Goal: Information Seeking & Learning: Learn about a topic

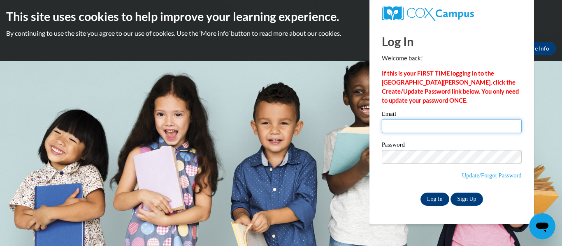
type input "cbrzycki@greenfield.k12.wi.us"
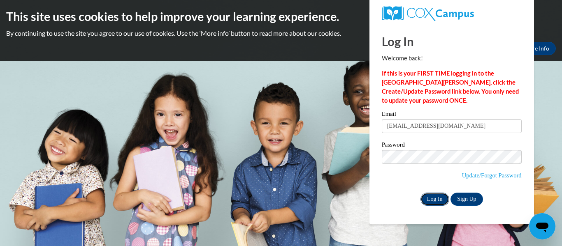
click at [437, 199] on input "Log In" at bounding box center [434, 199] width 29 height 13
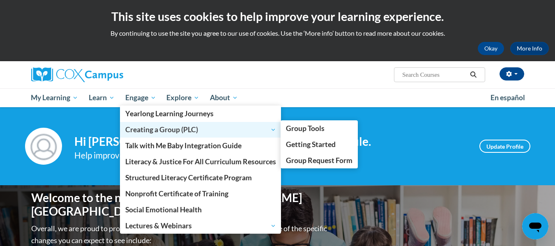
scroll to position [41, 0]
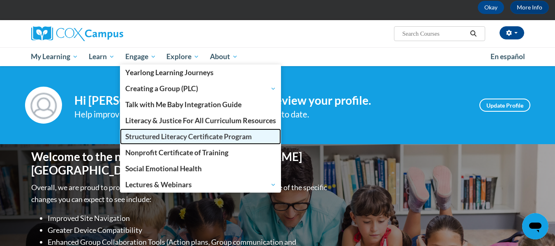
click at [141, 133] on span "Structured Literacy Certificate Program" at bounding box center [188, 136] width 127 height 9
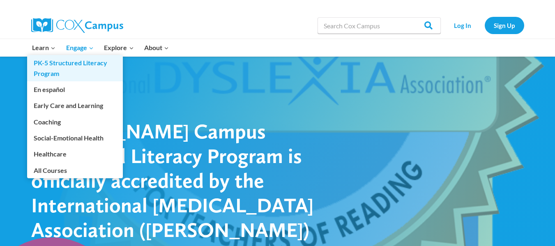
click at [55, 64] on link "PK-5 Structured Literacy Program" at bounding box center [75, 68] width 96 height 26
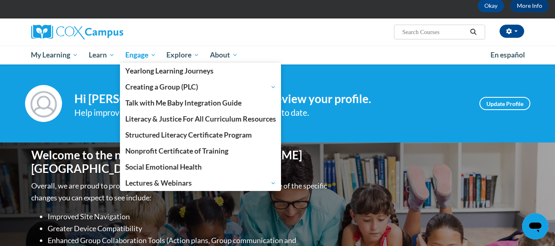
scroll to position [41, 0]
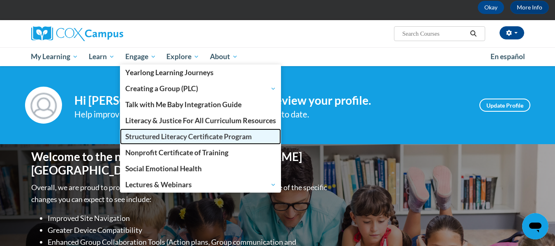
click at [146, 136] on span "Structured Literacy Certificate Program" at bounding box center [188, 136] width 127 height 9
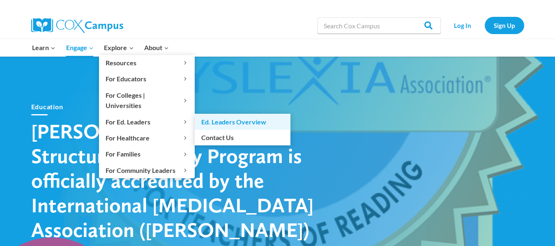
click at [202, 114] on link "Ed. Leaders Overview" at bounding box center [243, 122] width 96 height 16
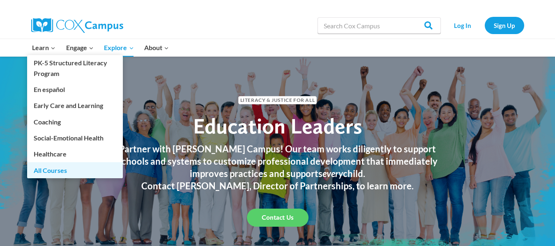
click at [45, 167] on link "All Courses" at bounding box center [75, 170] width 96 height 16
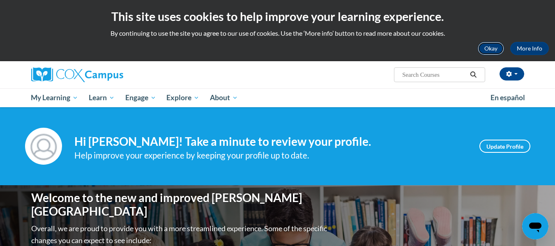
click at [491, 45] on button "Okay" at bounding box center [491, 48] width 26 height 13
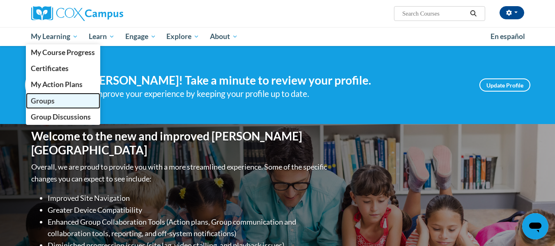
click at [59, 102] on link "Groups" at bounding box center [63, 101] width 75 height 16
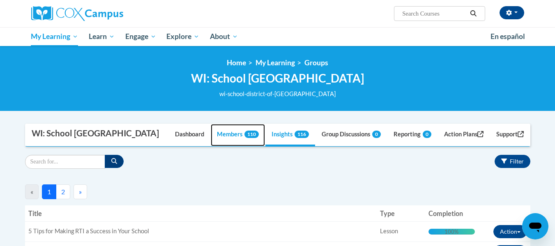
click at [245, 135] on span "110" at bounding box center [252, 134] width 14 height 7
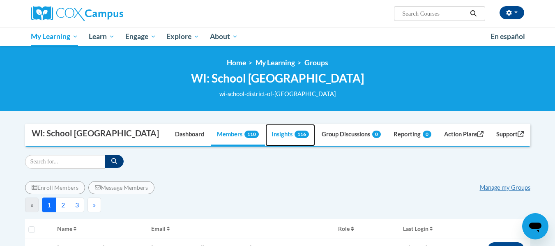
click at [295, 132] on span "116" at bounding box center [302, 134] width 14 height 7
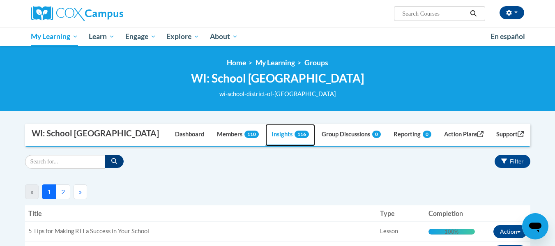
click at [300, 137] on span "116" at bounding box center [302, 134] width 14 height 7
click at [277, 134] on link "Insights 116" at bounding box center [291, 135] width 50 height 22
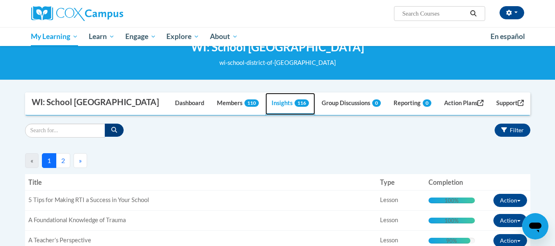
scroll to position [82, 0]
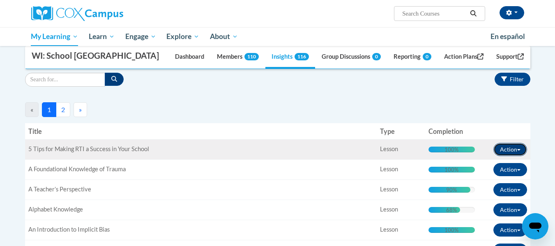
click at [523, 150] on button "Action" at bounding box center [511, 149] width 34 height 13
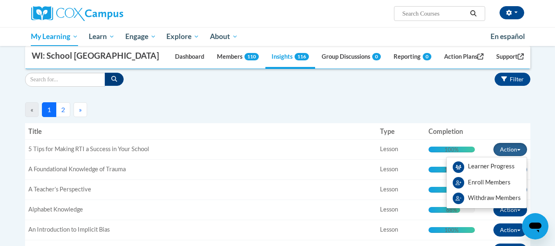
click at [462, 108] on div "« 1 2 » Manage Action Plans" at bounding box center [278, 108] width 506 height 18
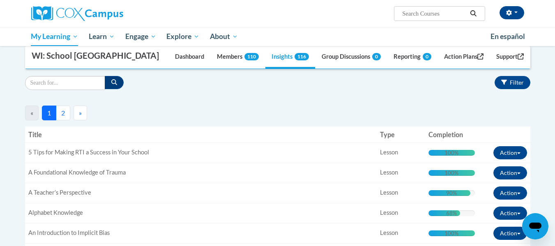
scroll to position [0, 0]
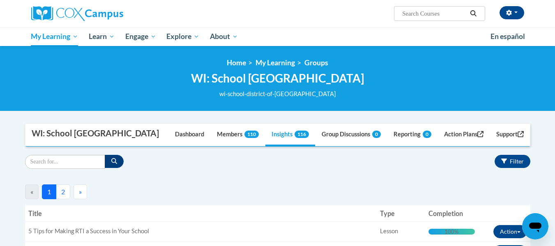
click at [62, 190] on button "2" at bounding box center [63, 192] width 14 height 15
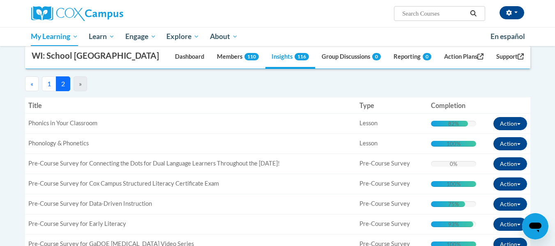
scroll to position [123, 0]
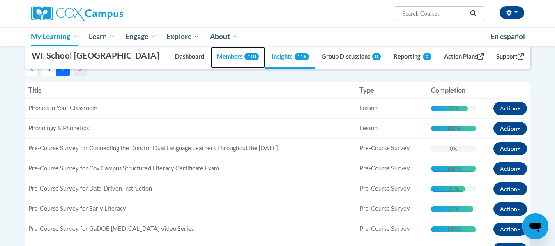
click at [220, 59] on link "Members 110" at bounding box center [238, 57] width 54 height 22
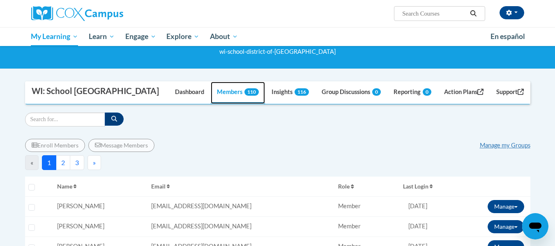
scroll to position [82, 0]
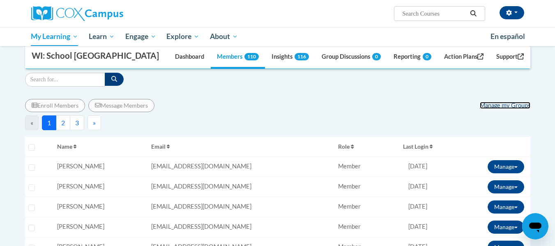
click at [490, 108] on link "Manage my Groups" at bounding box center [505, 105] width 51 height 7
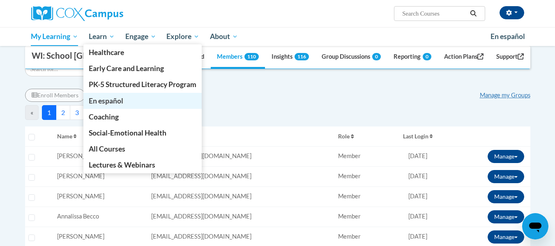
scroll to position [82, 0]
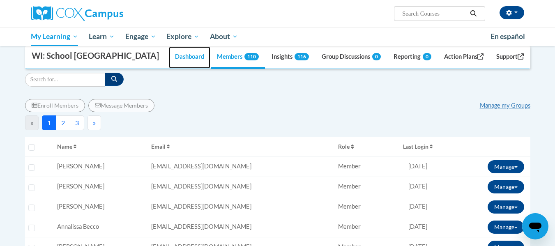
click at [188, 58] on link "Dashboard" at bounding box center [190, 57] width 42 height 22
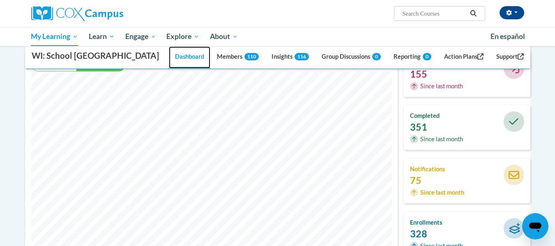
scroll to position [41, 0]
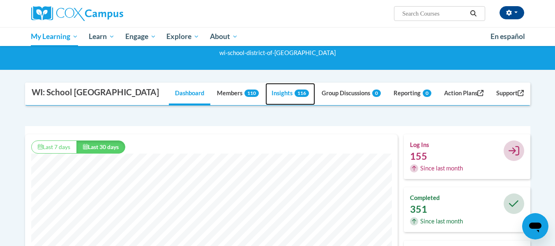
click at [295, 93] on span "116" at bounding box center [302, 93] width 14 height 7
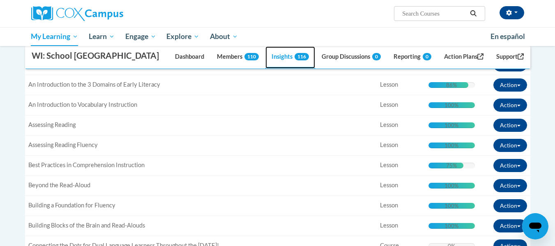
scroll to position [575, 0]
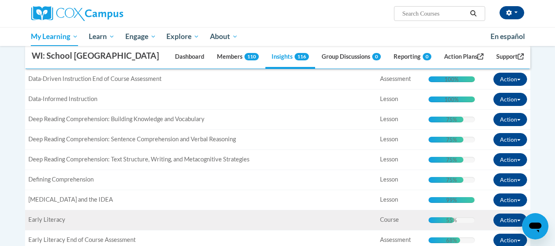
click at [59, 220] on span "Early Literacy" at bounding box center [46, 219] width 37 height 7
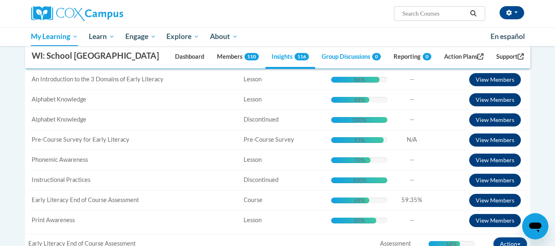
scroll to position [740, 0]
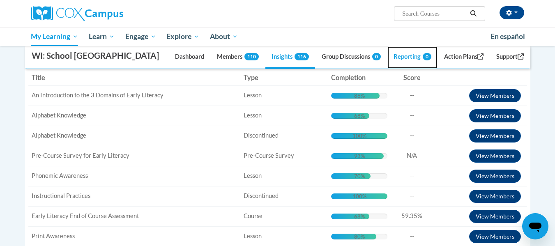
click at [401, 53] on link "Reporting 0" at bounding box center [413, 57] width 50 height 22
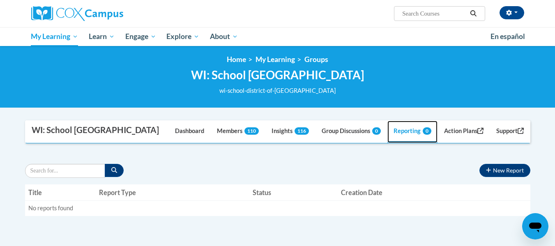
scroll to position [0, 0]
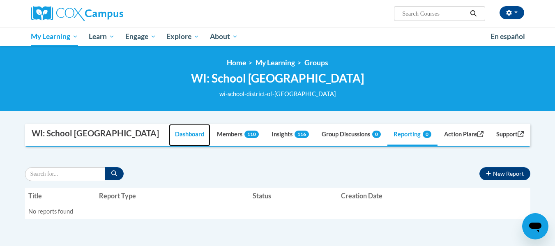
click at [180, 136] on link "Dashboard" at bounding box center [190, 135] width 42 height 22
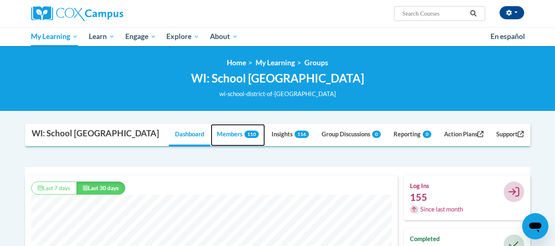
click at [226, 136] on link "Members 110" at bounding box center [238, 135] width 54 height 22
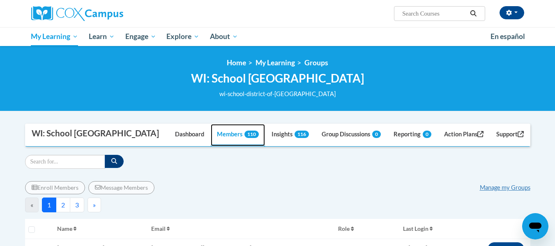
click at [245, 138] on link "Members 110" at bounding box center [238, 135] width 54 height 22
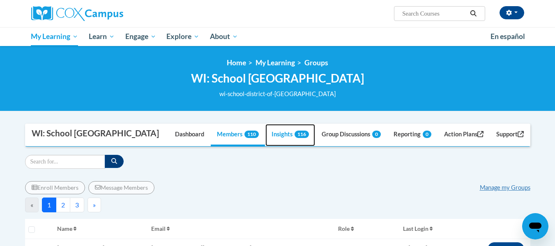
click at [282, 134] on link "Insights 116" at bounding box center [291, 135] width 50 height 22
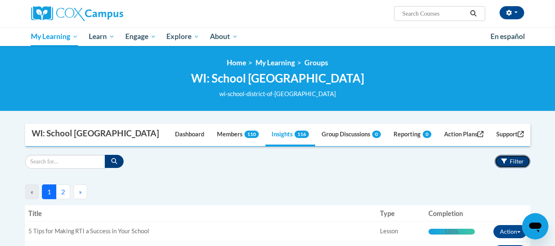
click at [511, 164] on span "Filter" at bounding box center [517, 161] width 14 height 7
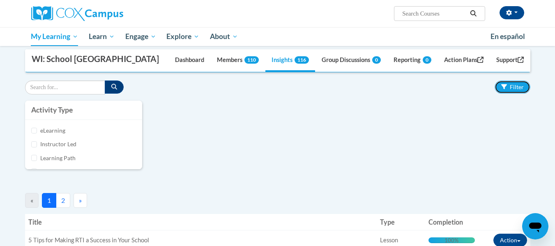
scroll to position [82, 0]
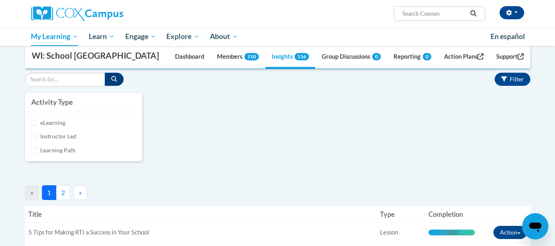
click at [69, 154] on label "Learning Path" at bounding box center [88, 150] width 96 height 9
click at [37, 153] on input "Learning Path" at bounding box center [34, 150] width 6 height 6
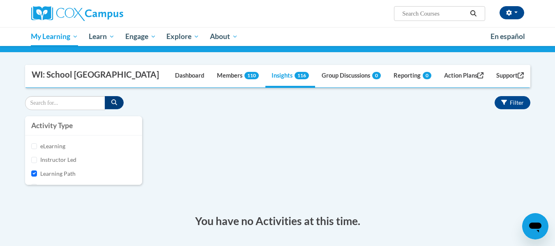
scroll to position [25, 0]
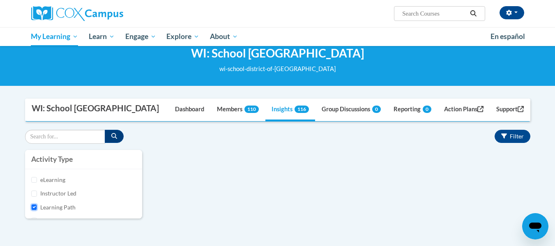
click at [37, 208] on input "Learning Path" at bounding box center [34, 207] width 6 height 6
click at [242, 192] on div "Activity Type eLearning Instructor Led Learning Path Assessment Survey Attestat…" at bounding box center [278, 188] width 518 height 77
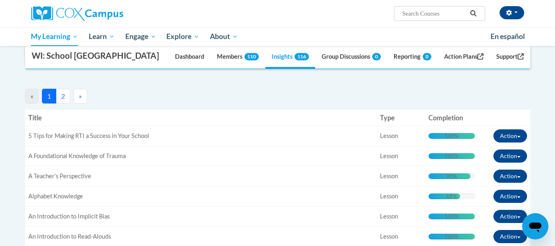
scroll to position [189, 0]
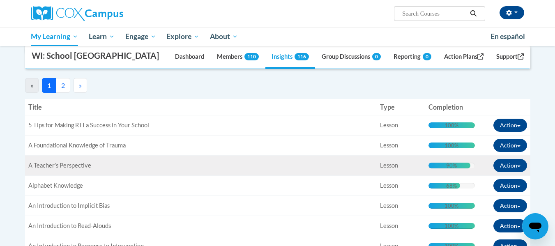
click at [437, 166] on div "90% Complete" at bounding box center [450, 166] width 42 height 6
click at [75, 166] on span "A Teacher’s Perspective" at bounding box center [59, 165] width 63 height 7
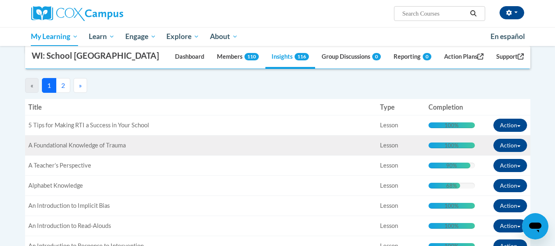
click at [178, 136] on td "Title: A Foundational Knowledge of Trauma" at bounding box center [201, 146] width 352 height 20
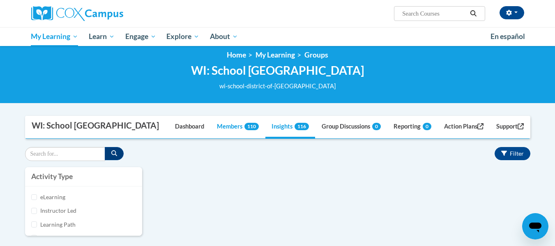
scroll to position [0, 0]
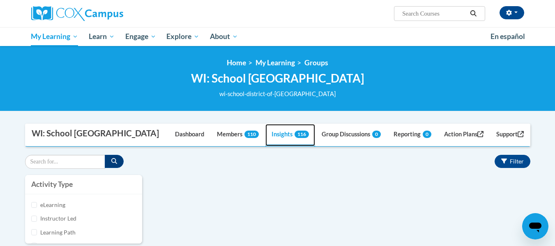
click at [295, 138] on span "116" at bounding box center [302, 134] width 14 height 7
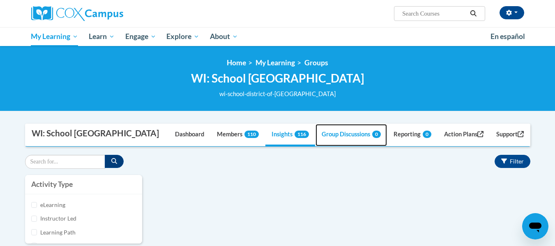
click at [336, 134] on link "Group Discussions 0" at bounding box center [352, 135] width 72 height 22
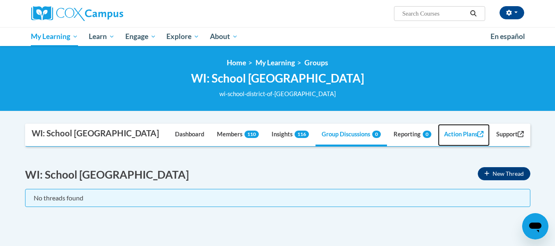
click at [468, 133] on link "Action Plans" at bounding box center [464, 135] width 52 height 22
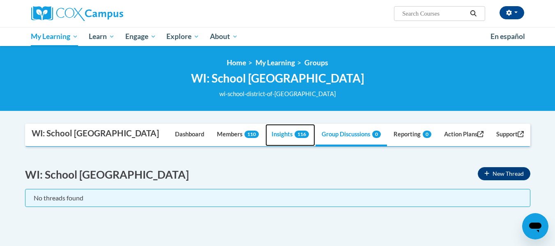
click at [296, 132] on span "116" at bounding box center [302, 134] width 14 height 7
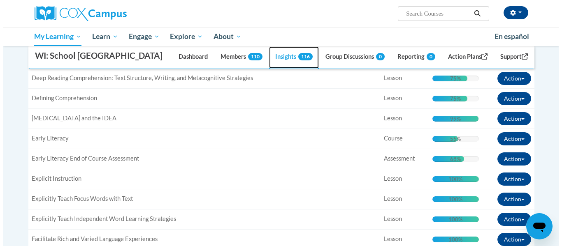
scroll to position [658, 0]
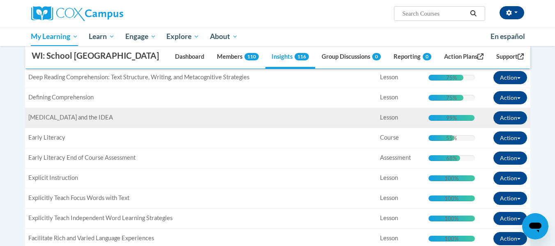
click at [76, 118] on span "Dyslexia and the IDEA" at bounding box center [70, 117] width 85 height 7
click at [508, 117] on button "Action" at bounding box center [511, 117] width 34 height 13
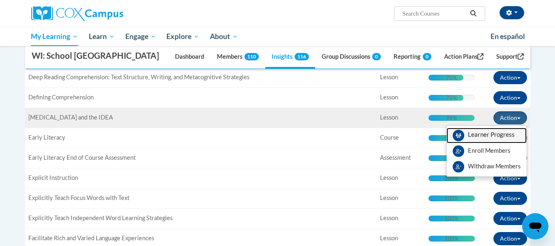
click at [492, 137] on span "View Members" at bounding box center [491, 137] width 47 height 0
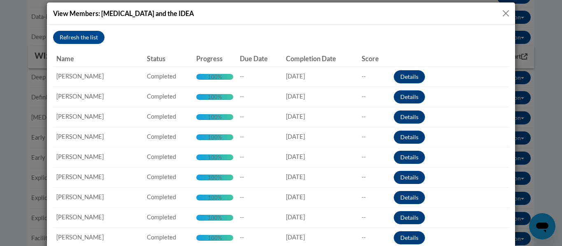
scroll to position [0, 0]
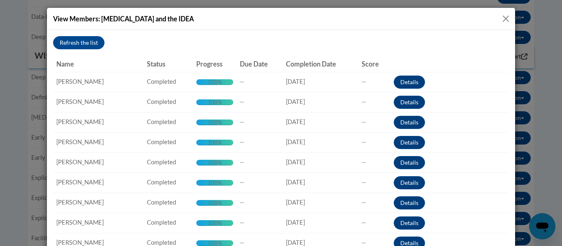
click at [215, 67] on th "Progress" at bounding box center [215, 64] width 44 height 16
click at [217, 63] on th "Progress" at bounding box center [215, 64] width 44 height 16
click at [500, 18] on button "Close" at bounding box center [505, 19] width 10 height 10
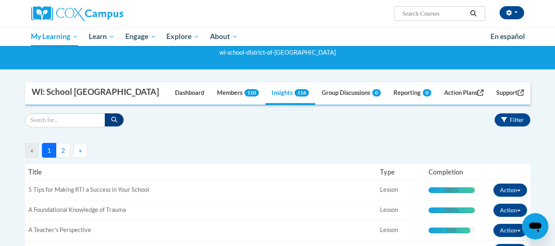
scroll to position [41, 0]
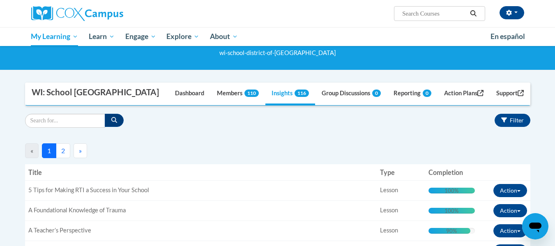
click at [64, 155] on button "2" at bounding box center [63, 150] width 14 height 15
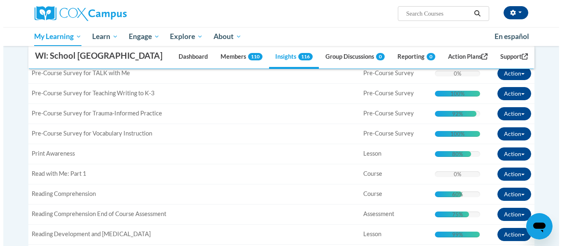
scroll to position [493, 0]
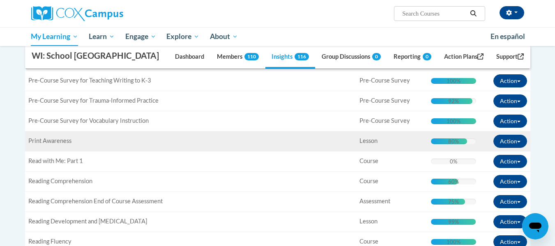
click at [452, 142] on div "80%" at bounding box center [453, 142] width 11 height 6
click at [60, 142] on span "Print Awareness" at bounding box center [49, 140] width 43 height 7
click at [418, 142] on div "Type: Lesson" at bounding box center [392, 141] width 65 height 9
click at [506, 140] on button "Action" at bounding box center [511, 141] width 34 height 13
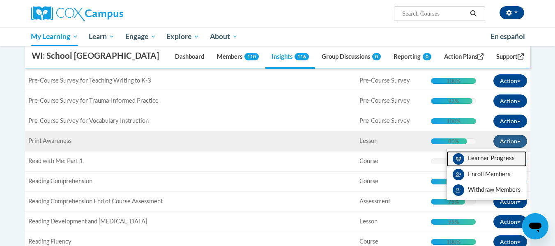
click at [488, 160] on span "View Members" at bounding box center [491, 160] width 47 height 0
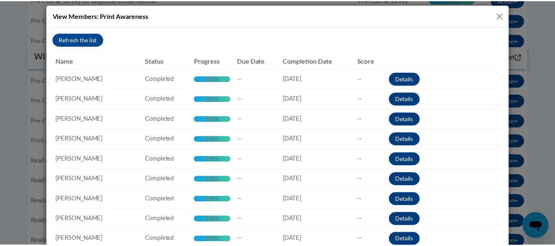
scroll to position [0, 0]
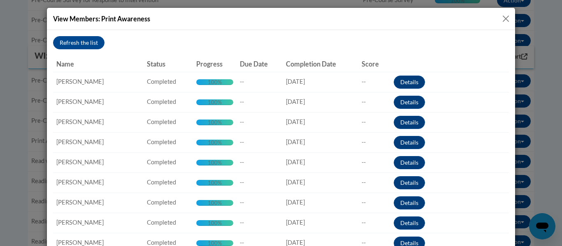
click at [503, 19] on button "Close" at bounding box center [505, 19] width 10 height 10
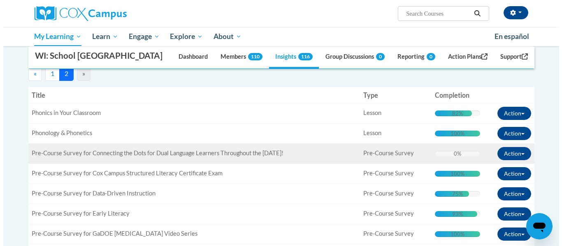
scroll to position [123, 0]
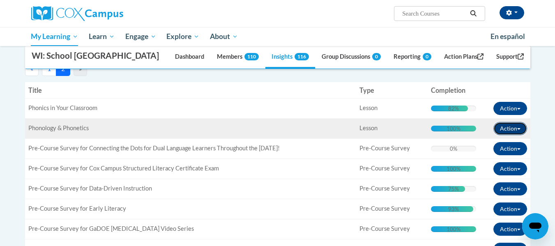
click at [506, 129] on button "Action" at bounding box center [511, 128] width 34 height 13
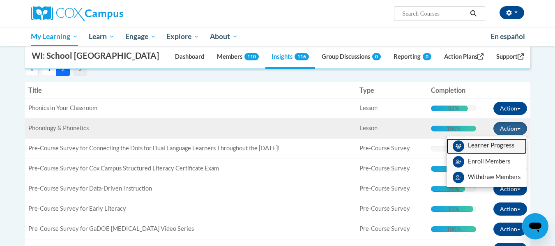
click at [480, 148] on span "View Members" at bounding box center [491, 148] width 47 height 0
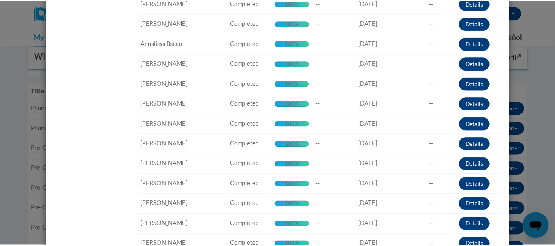
scroll to position [0, 0]
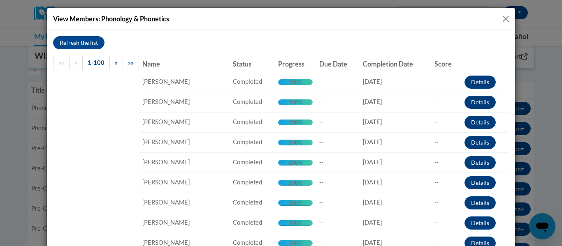
click at [505, 19] on button "Close" at bounding box center [505, 19] width 10 height 10
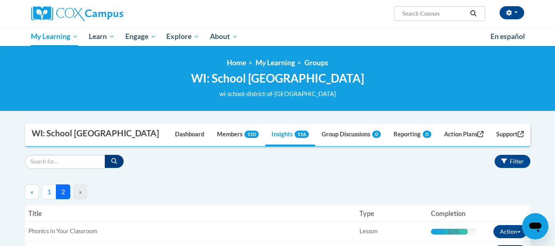
click at [51, 191] on button "1" at bounding box center [49, 192] width 14 height 15
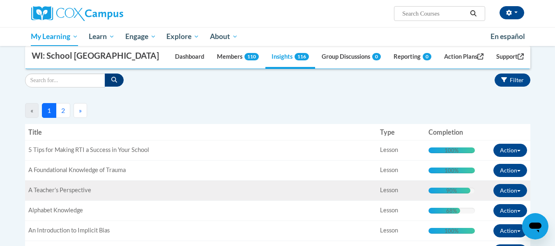
scroll to position [82, 0]
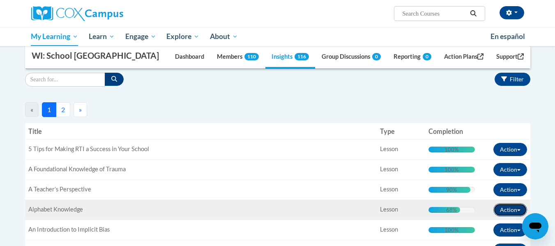
click at [506, 210] on button "Action" at bounding box center [511, 209] width 34 height 13
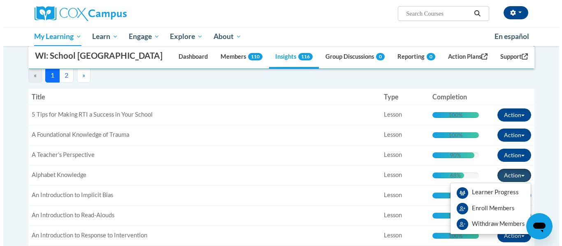
scroll to position [164, 0]
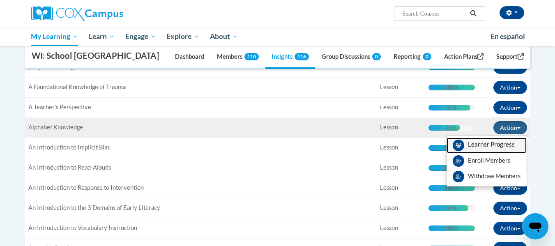
click at [485, 147] on span "View Members" at bounding box center [491, 147] width 47 height 0
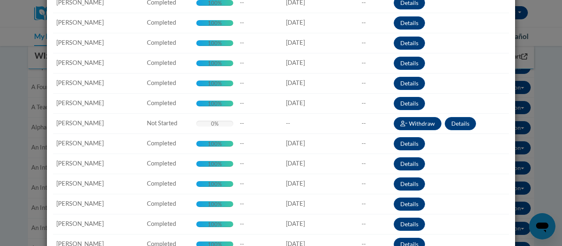
scroll to position [0, 0]
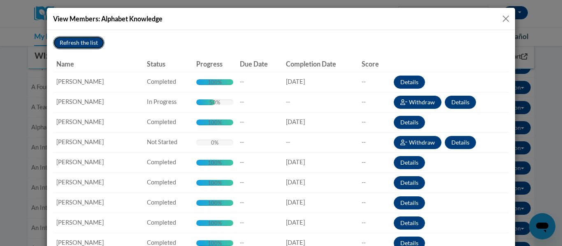
click at [72, 40] on button "Refresh the list" at bounding box center [78, 42] width 51 height 13
drag, startPoint x: 502, startPoint y: 20, endPoint x: 267, endPoint y: 108, distance: 251.3
click at [500, 22] on button "Close" at bounding box center [505, 19] width 10 height 10
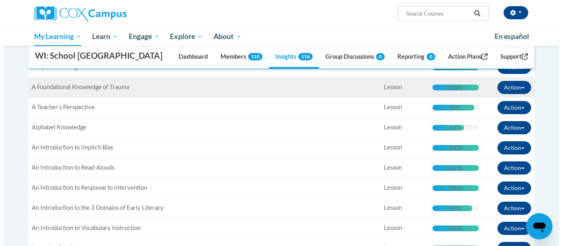
scroll to position [82, 0]
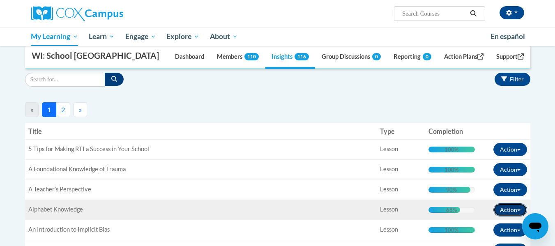
click at [514, 209] on button "Action" at bounding box center [511, 209] width 34 height 13
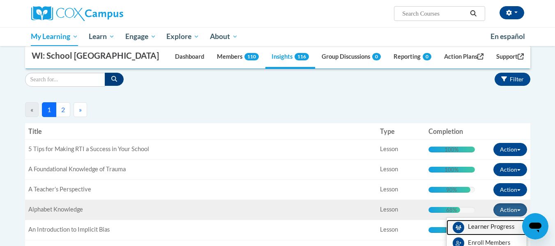
click at [484, 229] on span "View Members" at bounding box center [491, 229] width 47 height 0
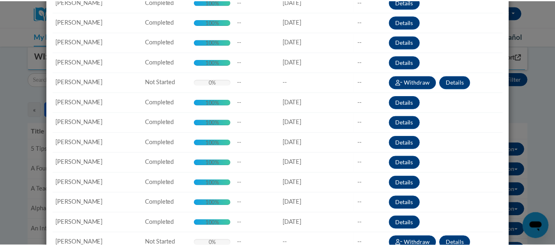
scroll to position [0, 0]
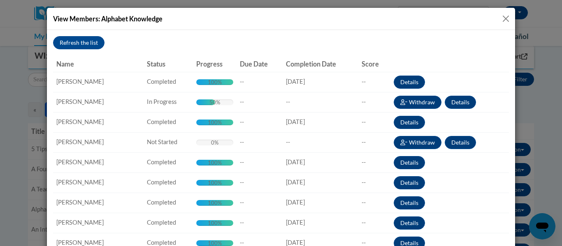
click at [500, 18] on button "Close" at bounding box center [505, 19] width 10 height 10
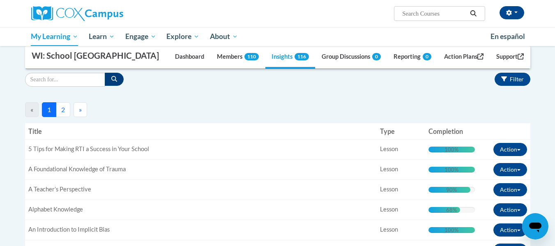
click at [62, 109] on button "2" at bounding box center [63, 109] width 14 height 15
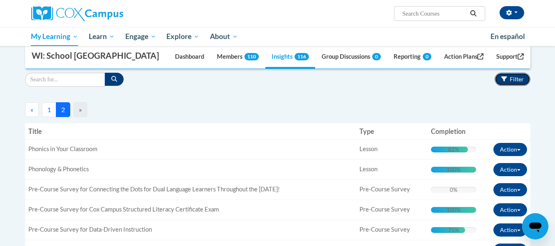
click at [502, 77] on icon "button" at bounding box center [504, 78] width 6 height 5
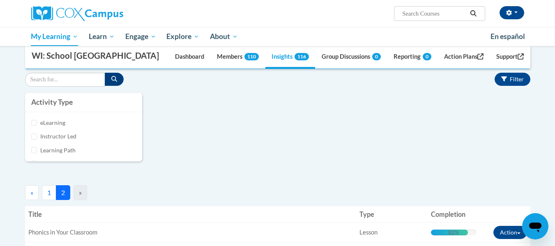
click at [90, 152] on label "Learning Path" at bounding box center [88, 150] width 96 height 9
click at [37, 152] on input "Learning Path" at bounding box center [34, 150] width 6 height 6
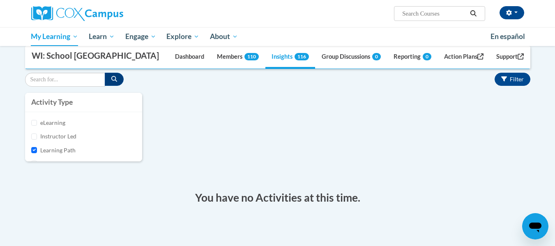
click at [88, 149] on label "Learning Path" at bounding box center [88, 150] width 96 height 9
click at [37, 149] on input "Learning Path" at bounding box center [34, 150] width 6 height 6
checkbox input "false"
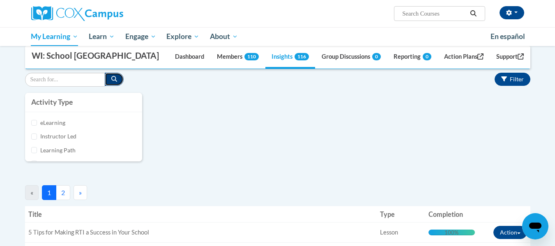
click at [116, 81] on icon "button" at bounding box center [114, 79] width 6 height 6
click at [295, 58] on span "116" at bounding box center [302, 56] width 14 height 7
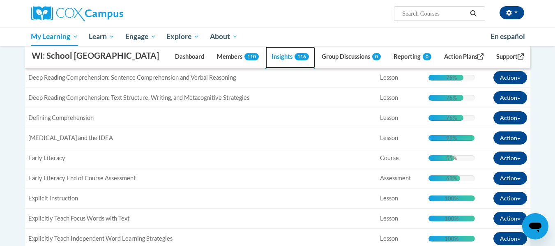
scroll to position [740, 0]
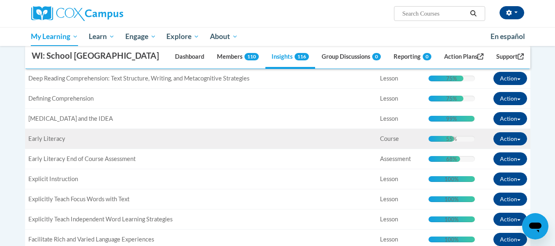
click at [434, 139] on div "55% Complete" at bounding box center [441, 139] width 25 height 6
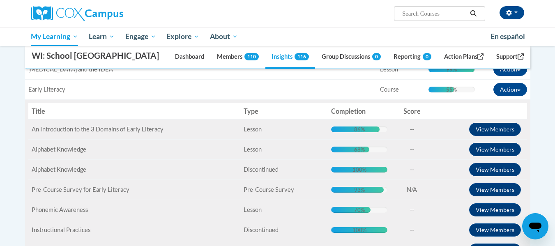
scroll to position [781, 0]
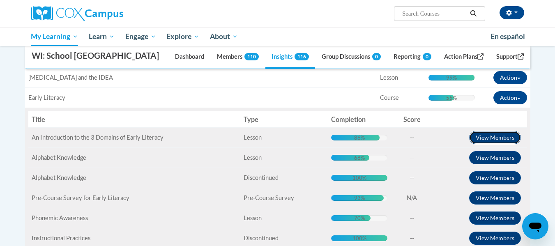
click at [482, 140] on button "View Members" at bounding box center [495, 137] width 52 height 13
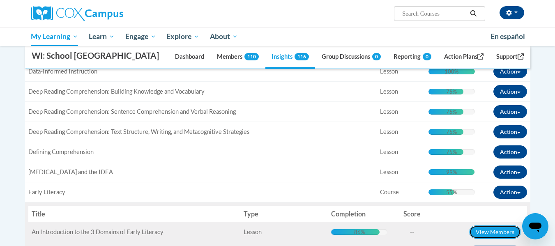
scroll to position [699, 0]
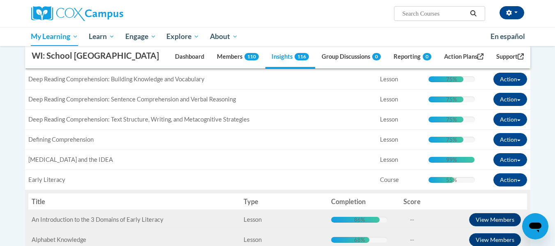
click at [46, 205] on th "Title" at bounding box center [134, 202] width 213 height 16
